Goal: Task Accomplishment & Management: Use online tool/utility

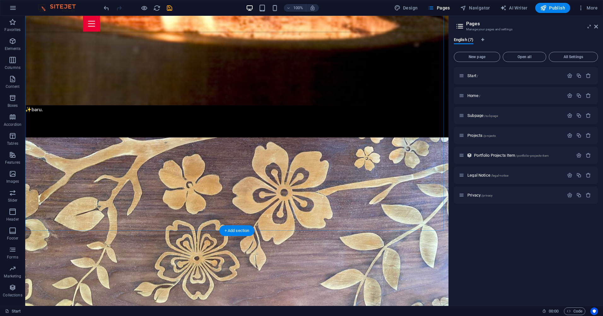
scroll to position [1022, 0]
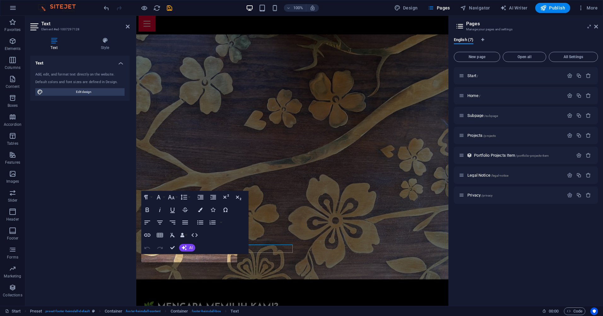
scroll to position [1031, 0]
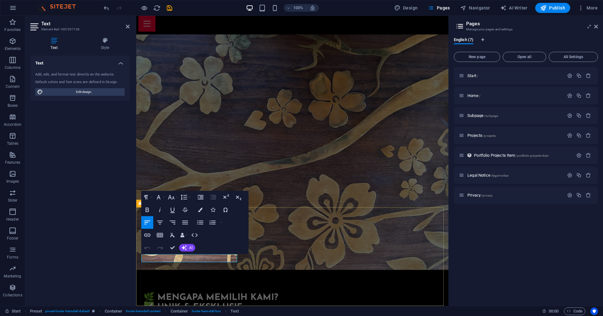
drag, startPoint x: 147, startPoint y: 259, endPoint x: 141, endPoint y: 260, distance: 6.4
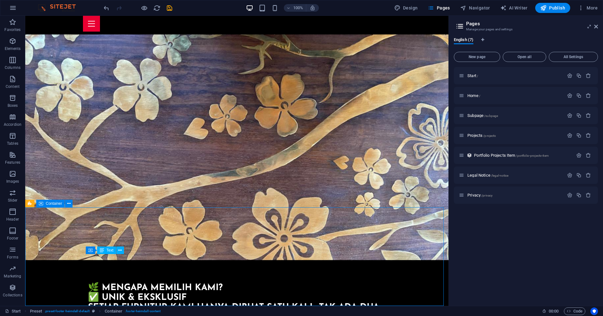
scroll to position [1022, 0]
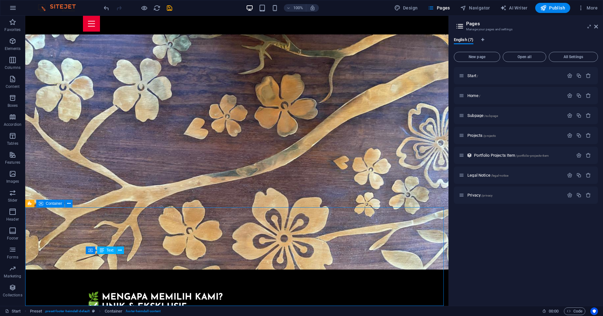
click at [538, 115] on p "Subpage /subpage" at bounding box center [515, 115] width 95 height 4
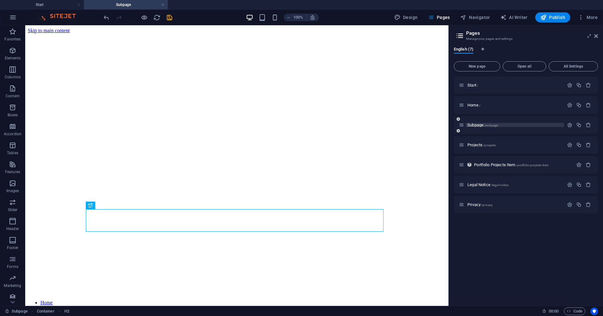
scroll to position [0, 0]
click at [530, 148] on div "Projects /projects" at bounding box center [511, 144] width 105 height 7
click at [495, 146] on span "/projects" at bounding box center [489, 144] width 13 height 3
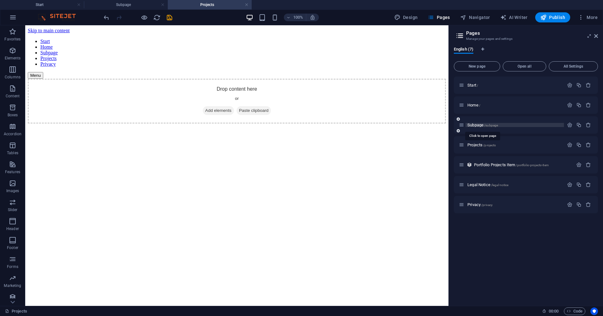
click at [494, 125] on span "/subpage" at bounding box center [491, 124] width 14 height 3
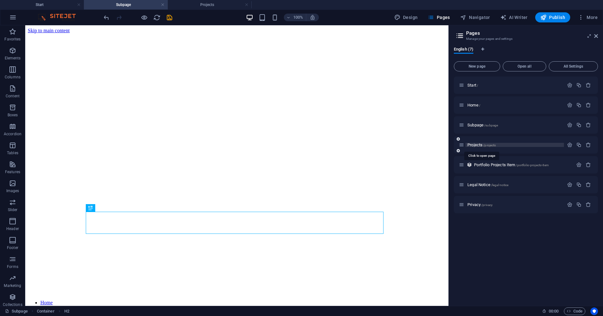
click at [492, 145] on span "/projects" at bounding box center [489, 144] width 13 height 3
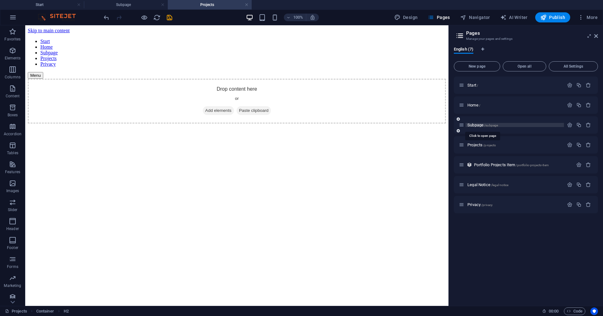
click at [495, 125] on span "/subpage" at bounding box center [491, 124] width 14 height 3
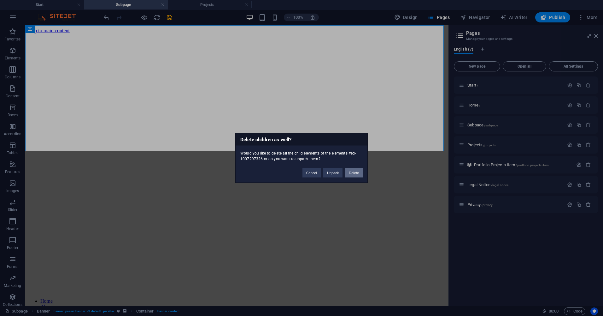
click at [353, 173] on button "Delete" at bounding box center [354, 172] width 18 height 9
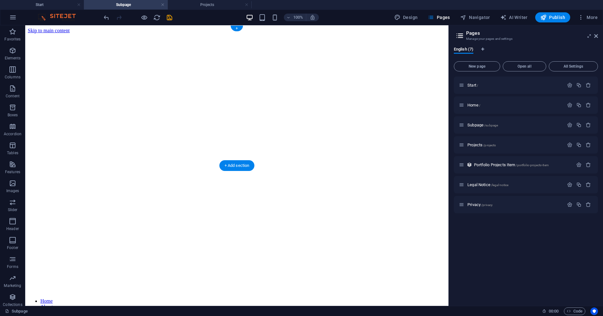
click at [281, 33] on figure at bounding box center [237, 33] width 418 height 0
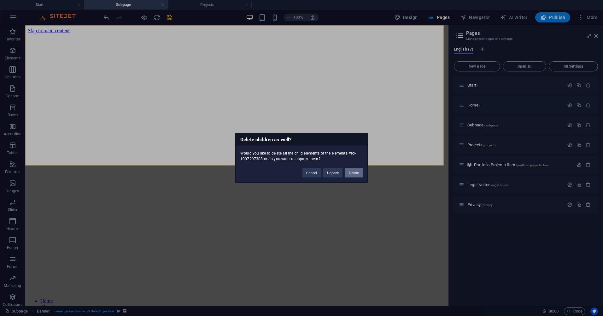
click at [352, 172] on button "Delete" at bounding box center [354, 172] width 18 height 9
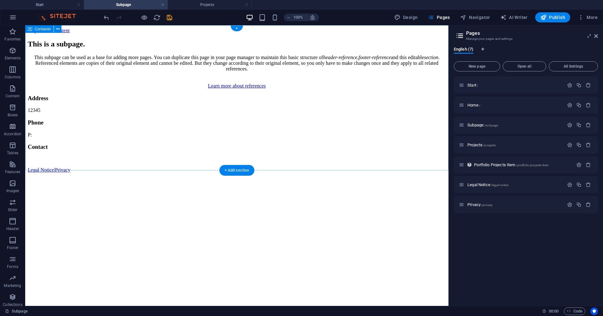
click at [400, 89] on div "This is a subpage . This subpage can be used as a base for adding more pages. Y…" at bounding box center [237, 64] width 418 height 49
click at [497, 126] on span "/subpage" at bounding box center [491, 124] width 14 height 3
click at [492, 145] on span "/projects" at bounding box center [489, 144] width 13 height 3
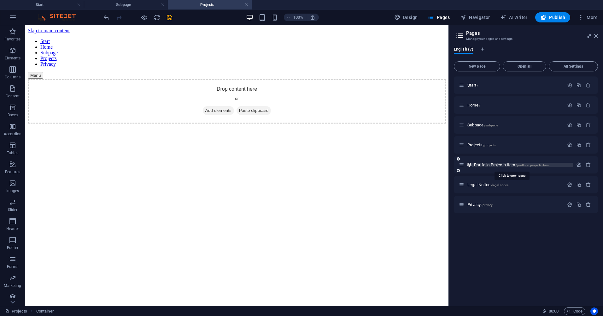
click at [528, 165] on span "/portfolio-projects-item" at bounding box center [532, 164] width 33 height 3
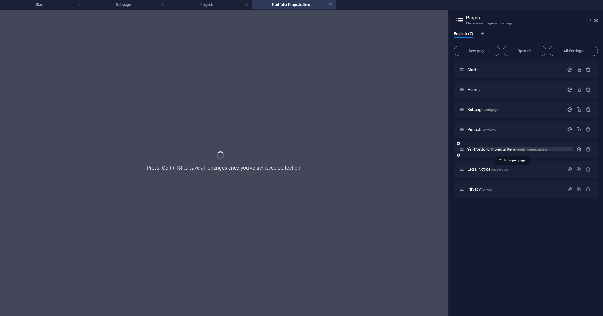
click at [532, 148] on span "/portfolio-projects-item" at bounding box center [532, 149] width 33 height 3
click at [501, 169] on span "/legal-notice" at bounding box center [500, 169] width 18 height 3
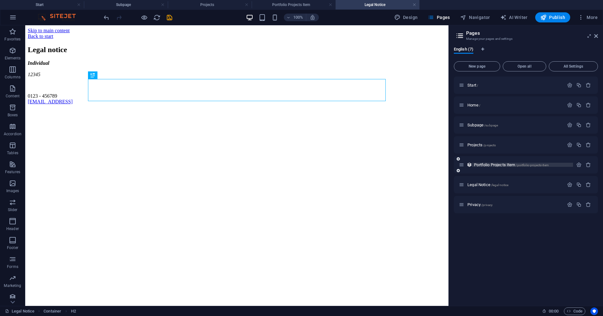
click at [530, 163] on span "/portfolio-projects-item" at bounding box center [532, 164] width 33 height 3
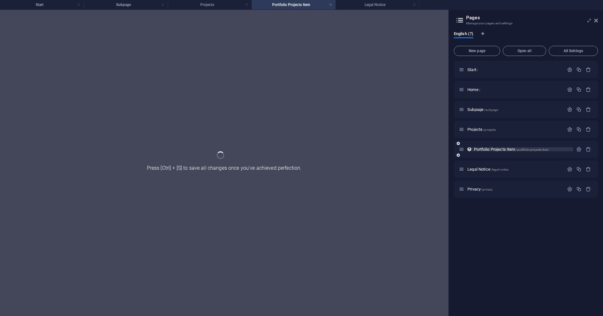
click at [530, 163] on div "Legal Notice /legal-notice" at bounding box center [526, 168] width 144 height 17
click at [490, 189] on span "/privacy" at bounding box center [487, 188] width 11 height 3
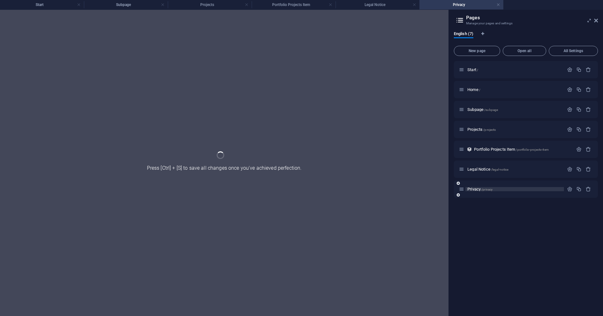
click at [490, 189] on span "/privacy" at bounding box center [487, 188] width 11 height 3
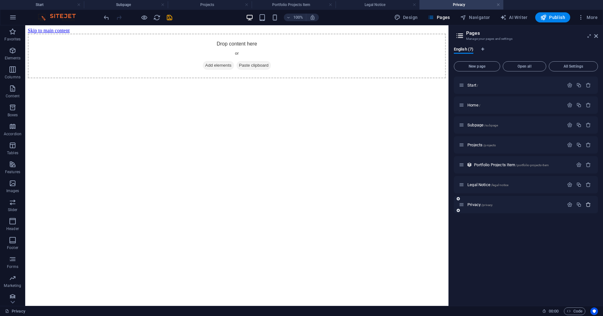
click at [590, 205] on icon "button" at bounding box center [588, 204] width 5 height 5
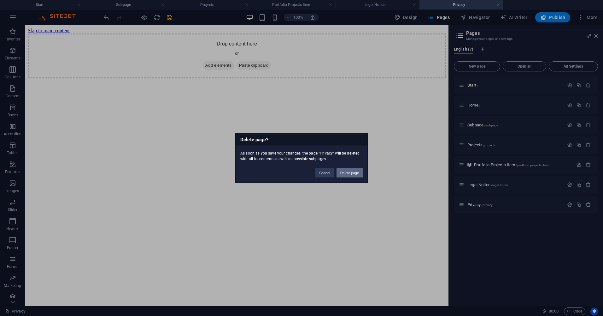
click at [347, 170] on button "Delete page" at bounding box center [350, 172] width 26 height 9
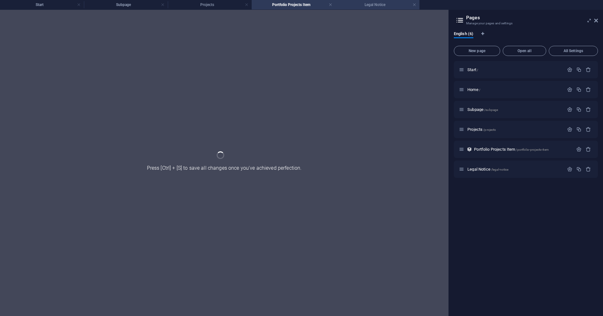
click at [370, 7] on h4 "Legal Notice" at bounding box center [378, 4] width 84 height 7
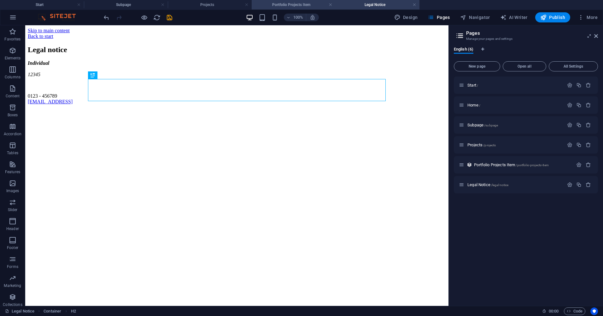
click at [285, 6] on h4 "Portfolio Projects Item" at bounding box center [294, 4] width 84 height 7
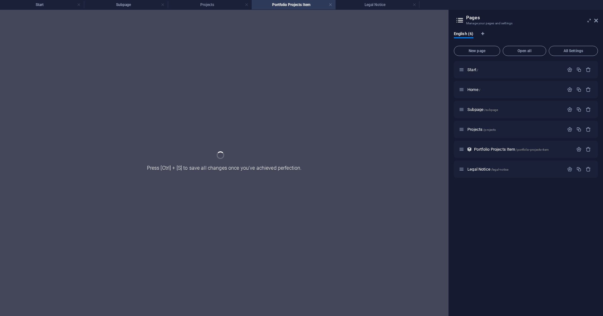
click at [235, 168] on div at bounding box center [224, 163] width 449 height 306
click at [200, 4] on h4 "Projects" at bounding box center [210, 4] width 84 height 7
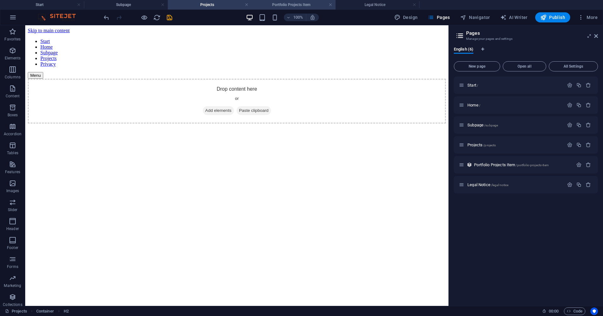
click at [284, 6] on h4 "Portfolio Projects Item" at bounding box center [294, 4] width 84 height 7
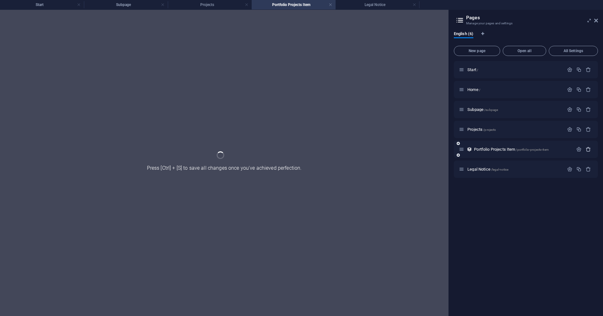
click at [588, 149] on icon "button" at bounding box center [588, 148] width 5 height 5
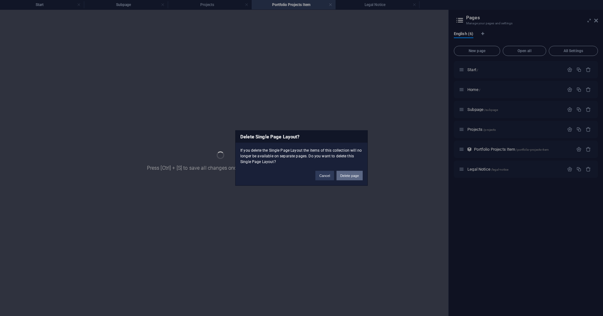
click at [349, 176] on button "Delete page" at bounding box center [350, 175] width 26 height 9
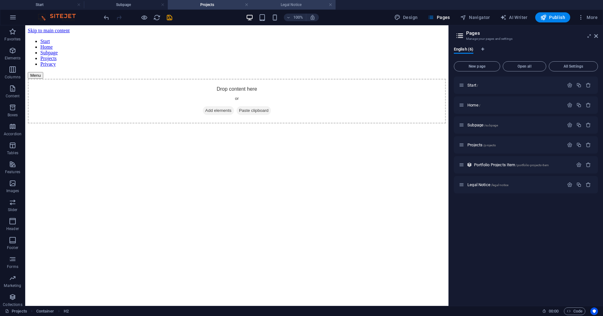
click at [286, 3] on h4 "Legal Notice" at bounding box center [294, 4] width 84 height 7
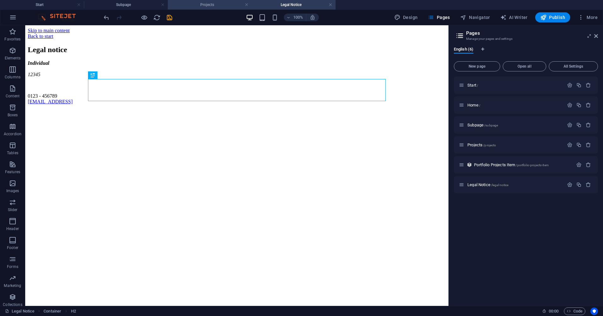
click at [204, 4] on h4 "Projects" at bounding box center [210, 4] width 84 height 7
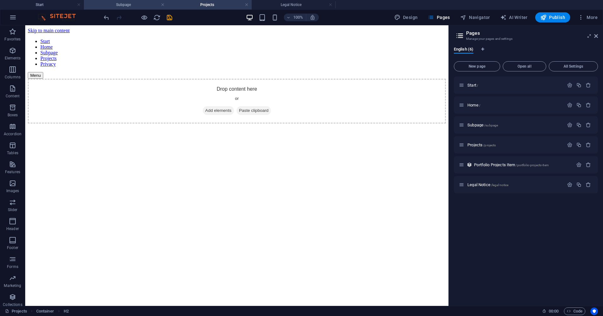
click at [132, 5] on h4 "Subpage" at bounding box center [126, 4] width 84 height 7
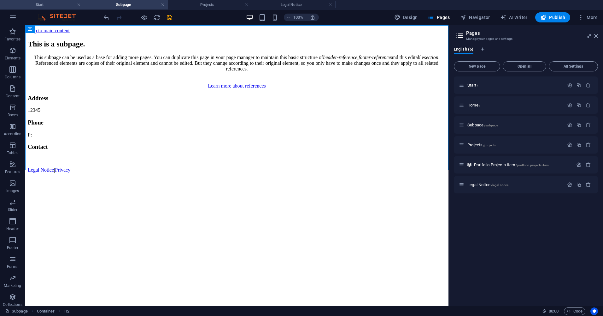
click at [50, 3] on h4 "Start" at bounding box center [42, 4] width 84 height 7
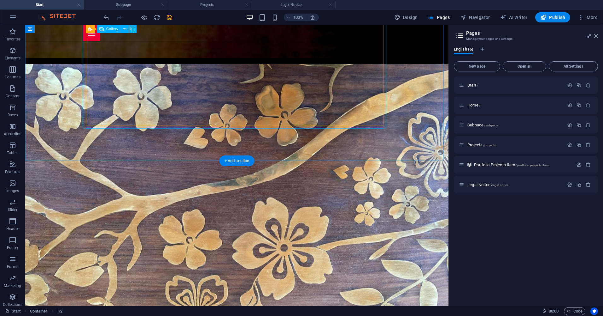
scroll to position [927, 0]
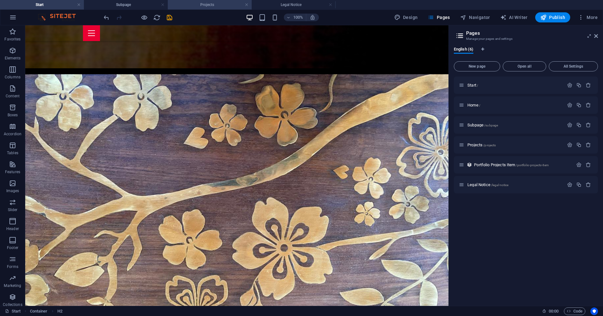
click at [232, 3] on h4 "Projects" at bounding box center [210, 4] width 84 height 7
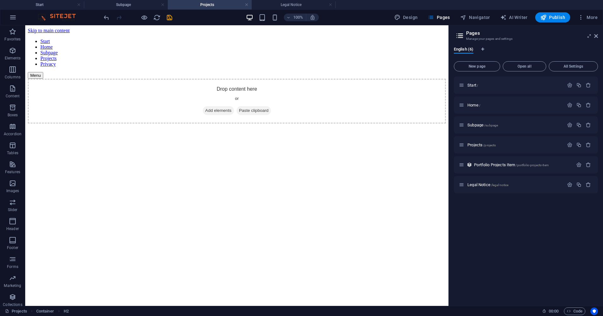
scroll to position [0, 0]
click at [213, 109] on span "Add elements" at bounding box center [218, 110] width 31 height 9
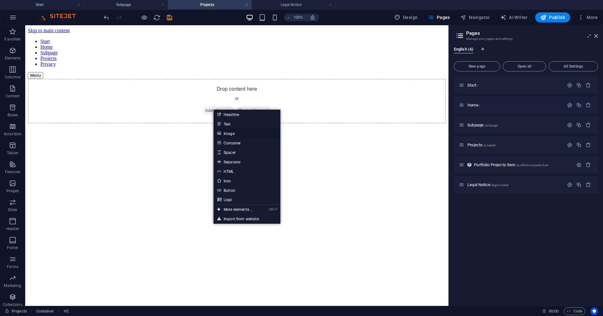
click at [233, 135] on link "Image" at bounding box center [247, 132] width 67 height 9
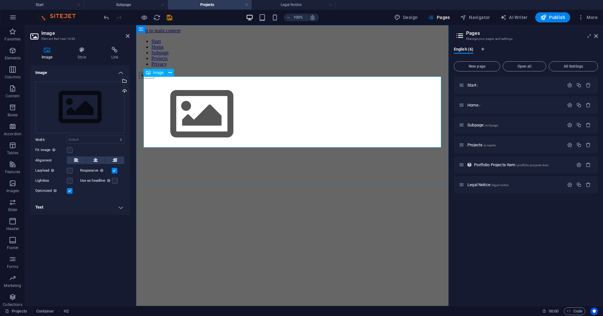
click at [187, 101] on figure at bounding box center [292, 115] width 307 height 72
click at [187, 100] on figure at bounding box center [292, 115] width 307 height 72
click at [104, 95] on div "Drag files here, click to choose files or select files from Files or our free s…" at bounding box center [79, 107] width 89 height 52
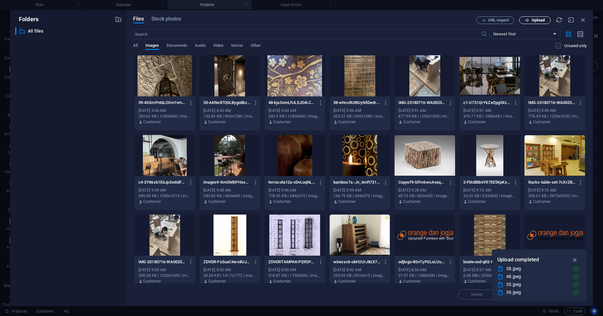
click at [538, 20] on span "Upload" at bounding box center [538, 20] width 13 height 4
click at [538, 17] on button "Upload" at bounding box center [535, 20] width 32 height 8
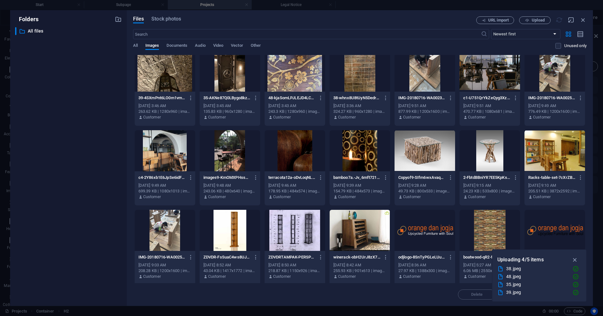
scroll to position [7, 0]
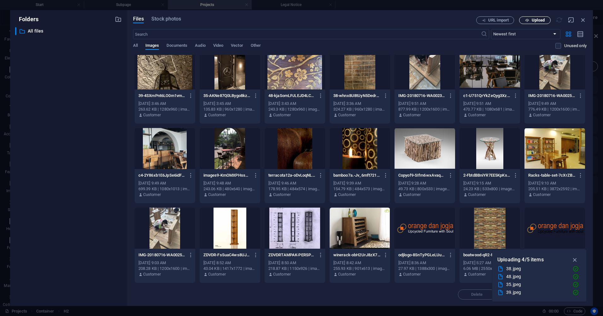
click at [543, 19] on span "Upload" at bounding box center [538, 20] width 13 height 4
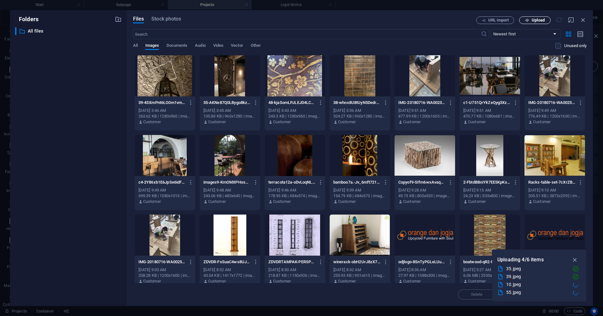
click at [540, 19] on span "Upload" at bounding box center [538, 20] width 13 height 4
click at [118, 18] on icon "button" at bounding box center [118, 19] width 7 height 7
click at [34, 30] on p "All files" at bounding box center [69, 30] width 82 height 7
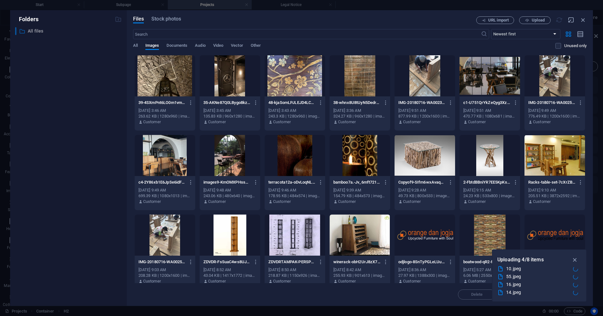
drag, startPoint x: 34, startPoint y: 30, endPoint x: 28, endPoint y: 30, distance: 6.0
click at [28, 30] on p "All files" at bounding box center [69, 30] width 82 height 7
click at [81, 73] on div "​ All files All files" at bounding box center [68, 163] width 107 height 273
click at [585, 18] on icon "button" at bounding box center [583, 19] width 7 height 7
select select "image"
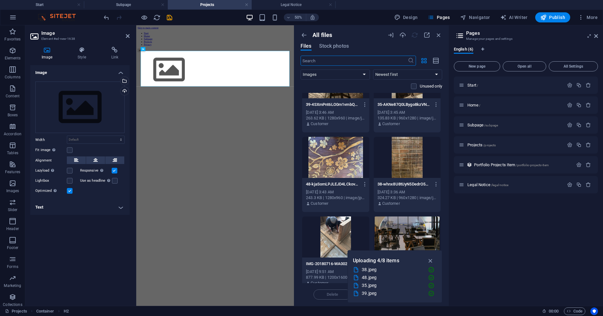
scroll to position [95, 0]
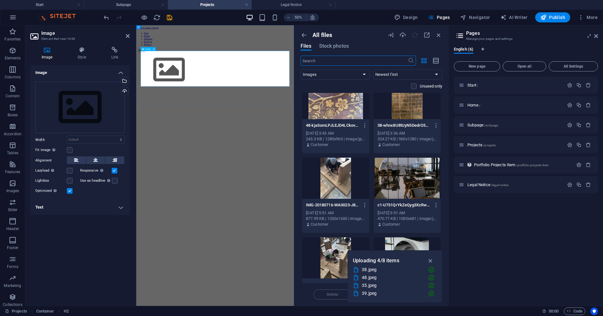
click at [268, 93] on figure at bounding box center [294, 115] width 311 height 72
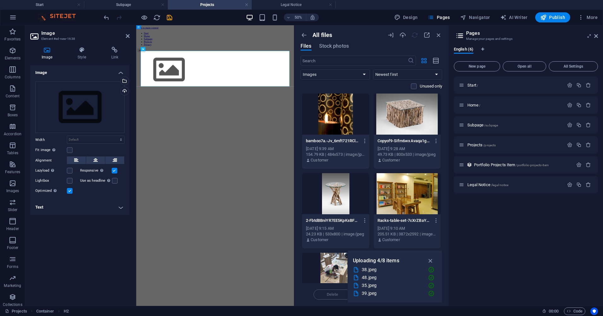
scroll to position [379, 0]
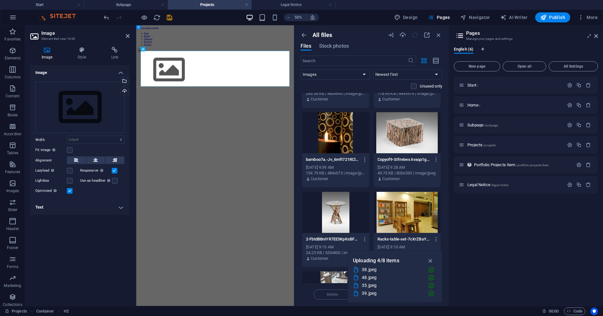
click at [405, 138] on div at bounding box center [407, 132] width 67 height 41
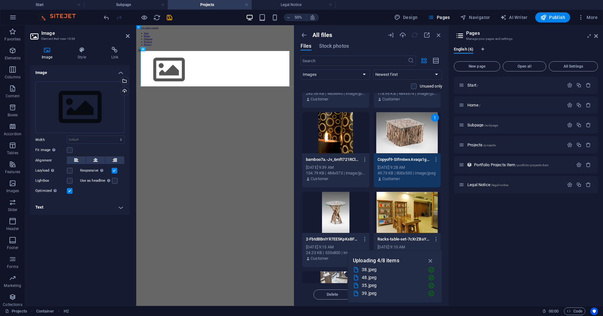
click at [412, 134] on div "1" at bounding box center [407, 132] width 67 height 41
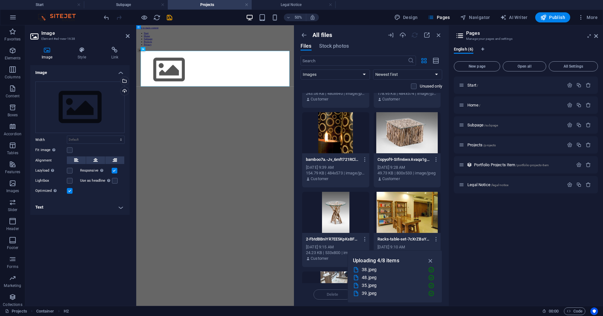
click at [417, 127] on div at bounding box center [407, 132] width 67 height 41
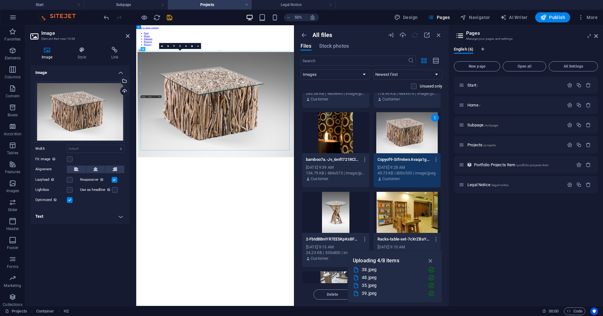
click at [325, 293] on html "Skip to main content Start Home Subpage Projects Privacy Menu" at bounding box center [294, 158] width 316 height 267
click at [362, 293] on html "Skip to main content Start Home Subpage Projects Privacy Menu" at bounding box center [294, 158] width 316 height 267
click at [364, 72] on div "Menu" at bounding box center [294, 75] width 311 height 7
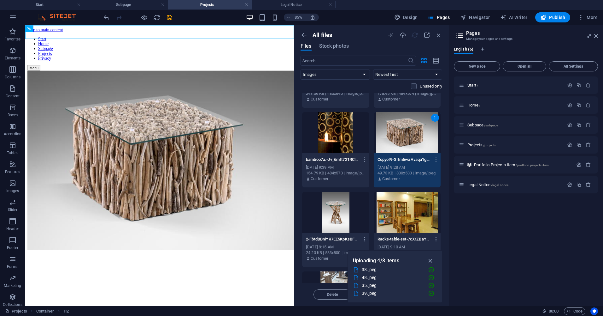
click at [292, 293] on html "Skip to main content Start Home Subpage Projects Privacy Menu" at bounding box center [183, 159] width 316 height 268
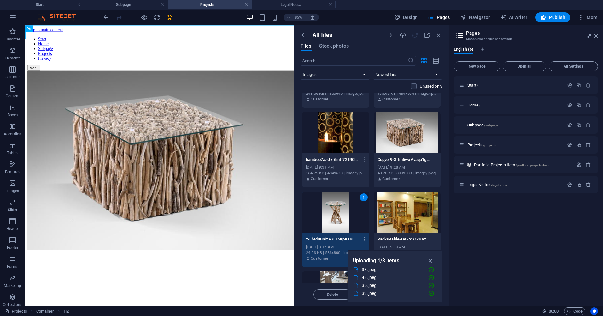
click at [311, 293] on html "Skip to main content Start Home Subpage Projects Privacy Menu" at bounding box center [183, 159] width 316 height 268
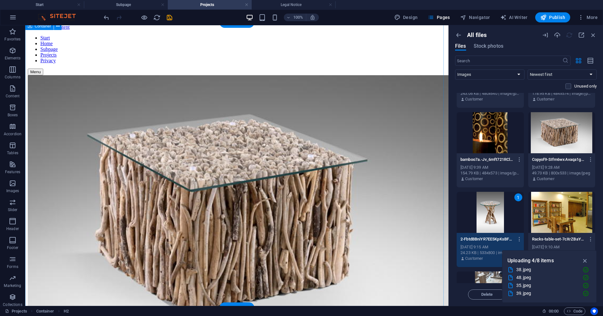
scroll to position [5, 0]
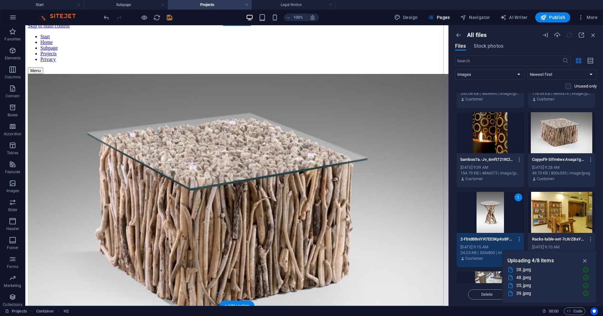
click at [412, 212] on div at bounding box center [237, 215] width 418 height 283
click at [332, 144] on figure at bounding box center [237, 215] width 418 height 283
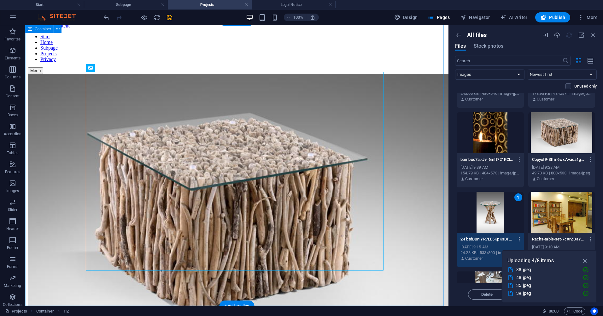
click at [419, 121] on div at bounding box center [237, 215] width 418 height 283
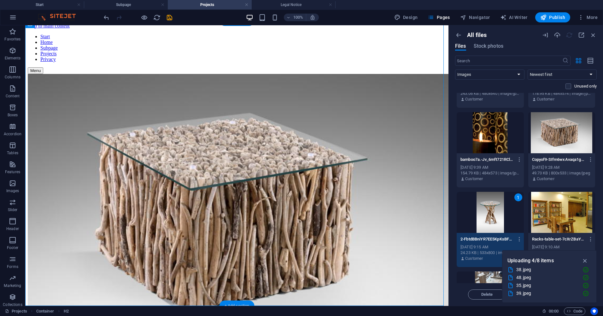
click at [238, 303] on div "+ Add section" at bounding box center [237, 305] width 35 height 11
click at [225, 302] on div "+ Add section" at bounding box center [237, 305] width 35 height 11
click at [66, 310] on span "H2" at bounding box center [66, 311] width 5 height 8
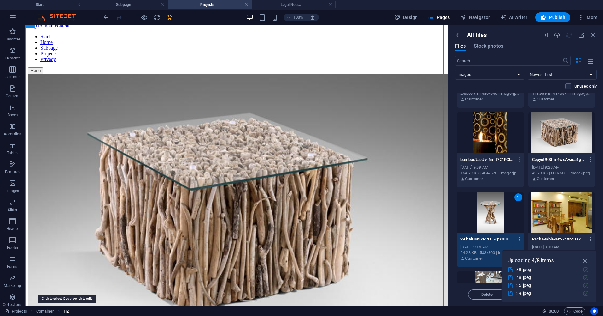
click at [68, 311] on span "H2" at bounding box center [66, 311] width 5 height 8
click at [275, 160] on figure at bounding box center [237, 215] width 418 height 283
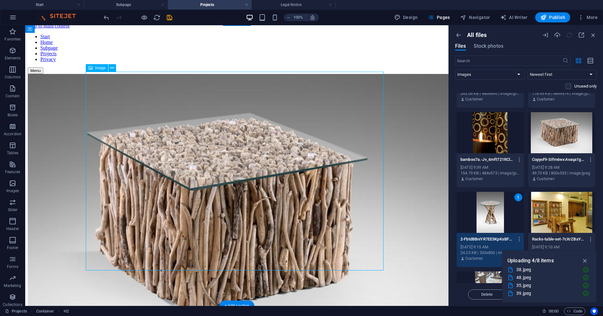
click at [275, 160] on figure at bounding box center [237, 215] width 418 height 283
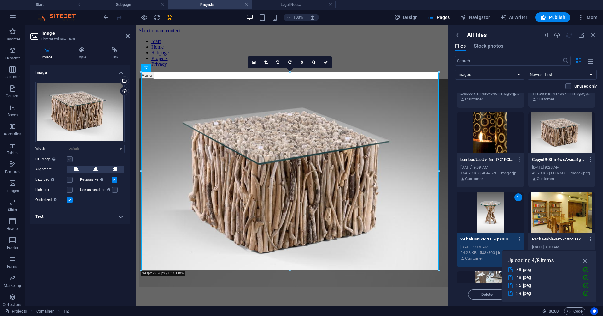
click at [70, 158] on label at bounding box center [70, 159] width 6 height 6
click at [0, 0] on input "Fit image Automatically fit image to a fixed width and height" at bounding box center [0, 0] width 0 height 0
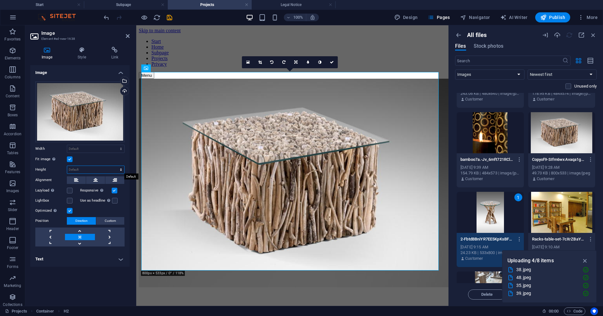
click at [86, 169] on select "Default auto px" at bounding box center [95, 170] width 57 height 8
click at [67, 166] on select "Default auto px" at bounding box center [95, 170] width 57 height 8
select select "DISABLED_OPTION_VALUE"
click at [81, 54] on h4 "Style" at bounding box center [82, 53] width 33 height 13
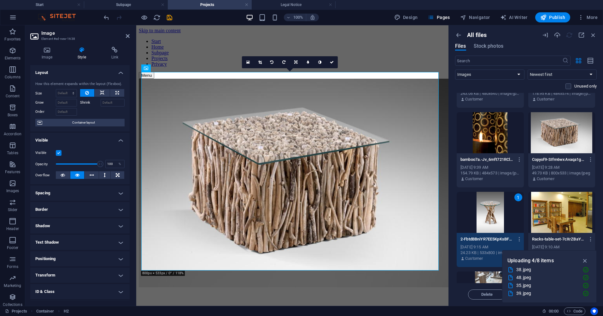
scroll to position [31, 0]
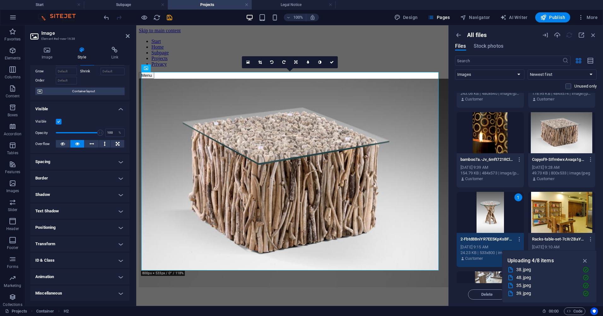
click at [74, 275] on h4 "Animation" at bounding box center [79, 276] width 99 height 15
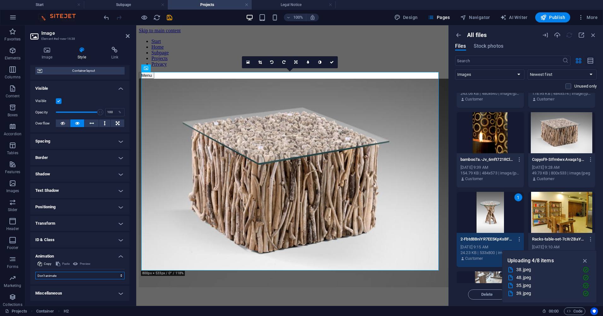
click at [98, 276] on select "Don't animate Show / Hide Slide up/down Zoom in/out Slide left to right Slide r…" at bounding box center [79, 275] width 89 height 8
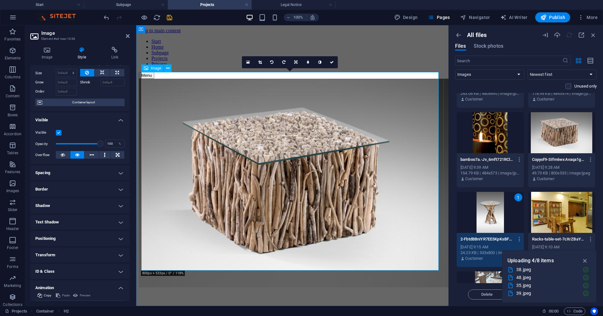
click at [216, 137] on figure at bounding box center [292, 184] width 307 height 210
click at [364, 79] on div at bounding box center [292, 184] width 307 height 210
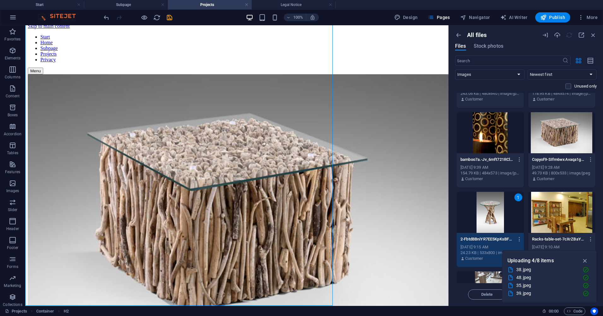
scroll to position [5, 0]
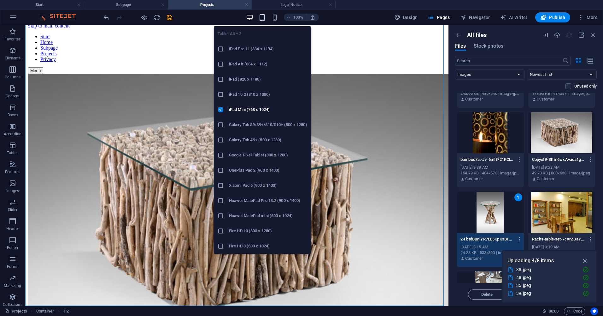
click at [266, 19] on icon "button" at bounding box center [262, 17] width 7 height 7
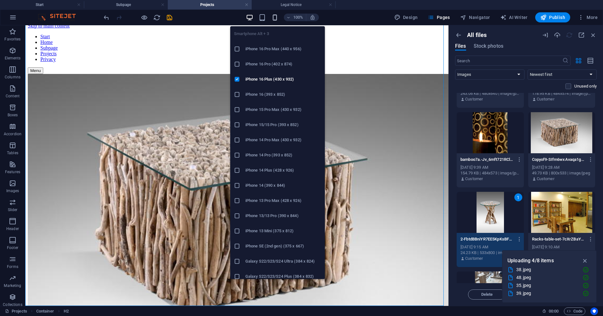
click at [277, 17] on icon "button" at bounding box center [274, 17] width 7 height 7
click at [277, 18] on icon "button" at bounding box center [274, 17] width 7 height 7
click at [274, 48] on h6 "iPhone 16 Pro Max (440 x 956)" at bounding box center [284, 49] width 76 height 8
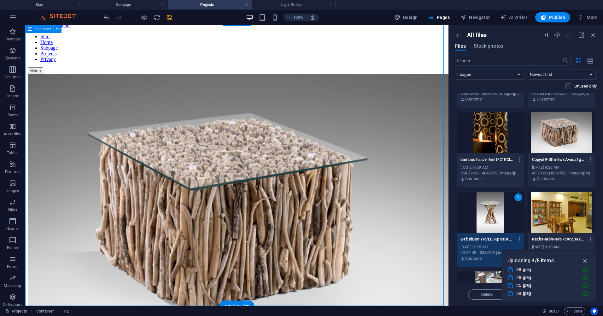
click at [412, 127] on div at bounding box center [237, 215] width 418 height 283
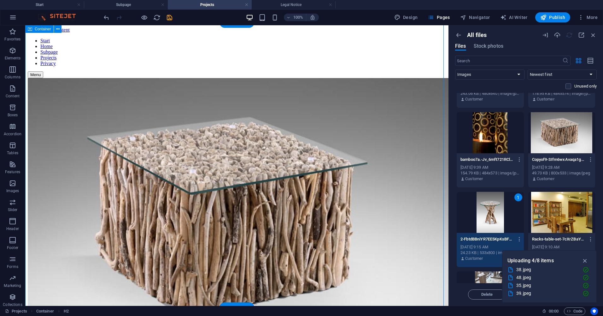
scroll to position [0, 0]
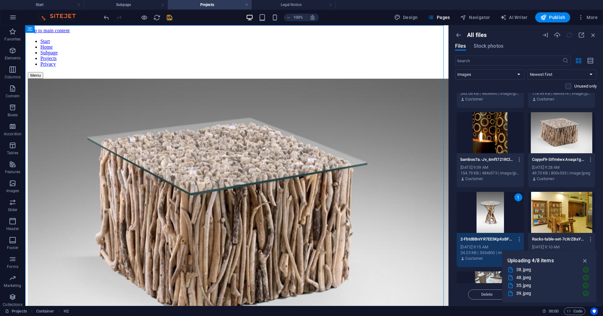
click at [170, 16] on icon "save" at bounding box center [169, 17] width 7 height 7
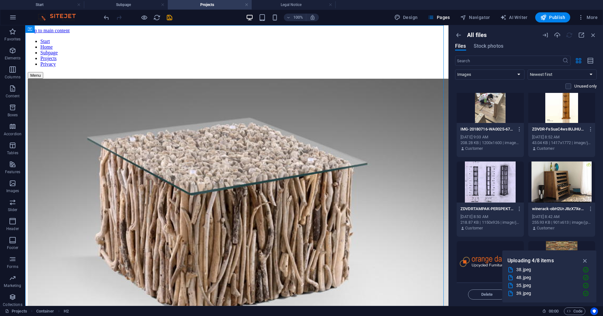
scroll to position [32, 0]
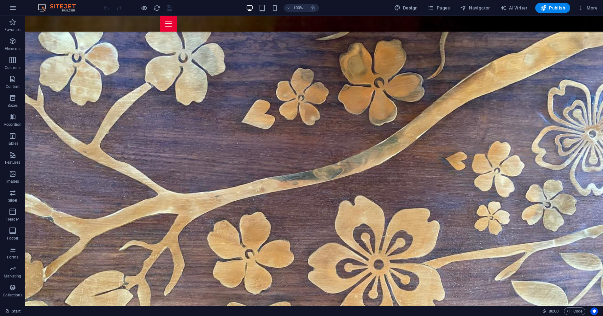
scroll to position [1022, 0]
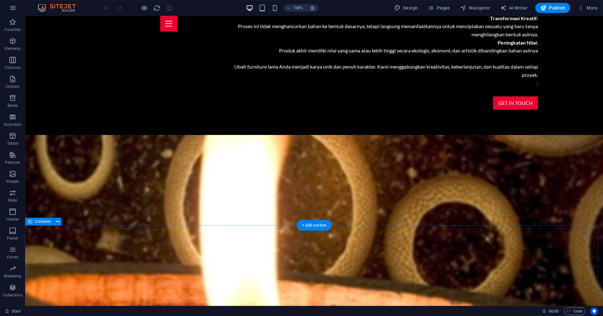
scroll to position [580, 0]
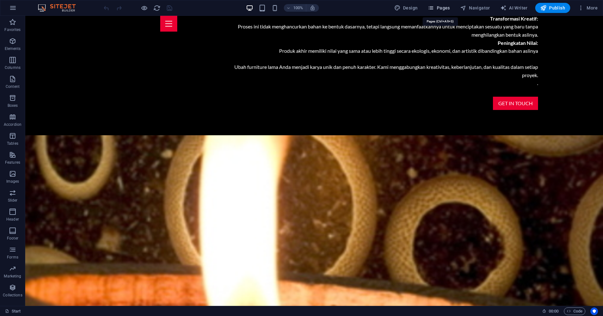
click at [439, 5] on span "Pages" at bounding box center [439, 8] width 22 height 6
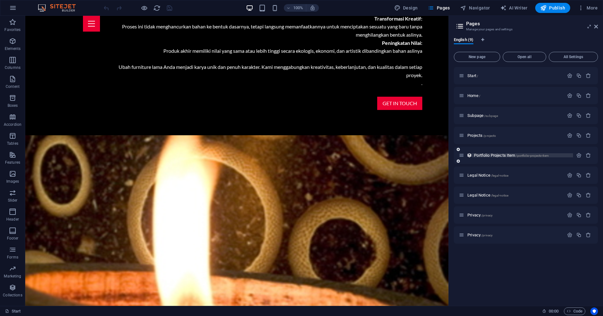
click at [534, 154] on span "/portfolio-projects-item" at bounding box center [532, 155] width 33 height 3
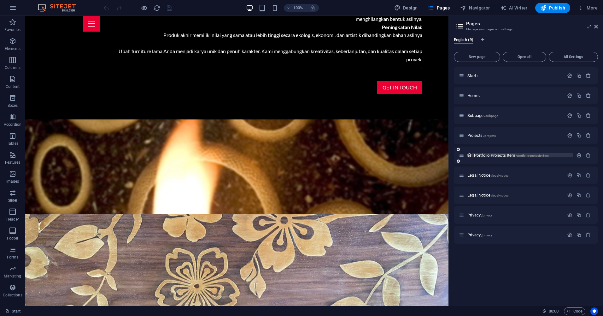
scroll to position [0, 0]
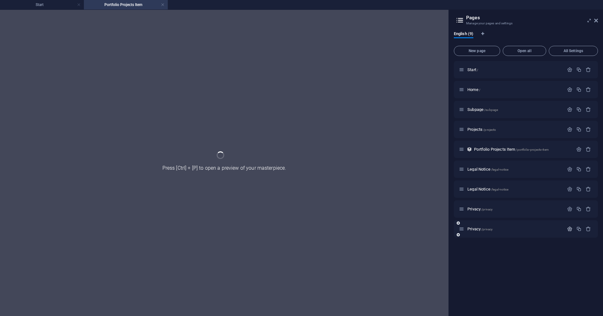
click at [571, 229] on icon "button" at bounding box center [569, 228] width 5 height 5
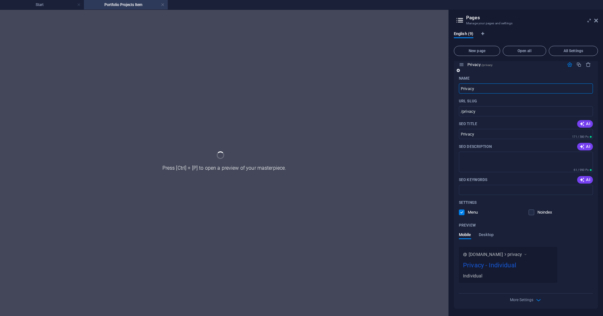
scroll to position [164, 0]
click at [471, 275] on div "Individual" at bounding box center [508, 275] width 90 height 7
click at [403, 169] on div at bounding box center [224, 163] width 449 height 306
click at [355, 44] on div at bounding box center [224, 163] width 449 height 306
